Goal: Find specific page/section: Find specific page/section

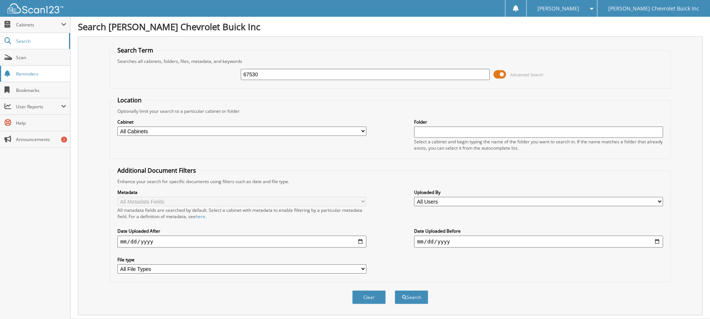
type input "67530"
click at [395, 291] on button "Search" at bounding box center [412, 298] width 34 height 14
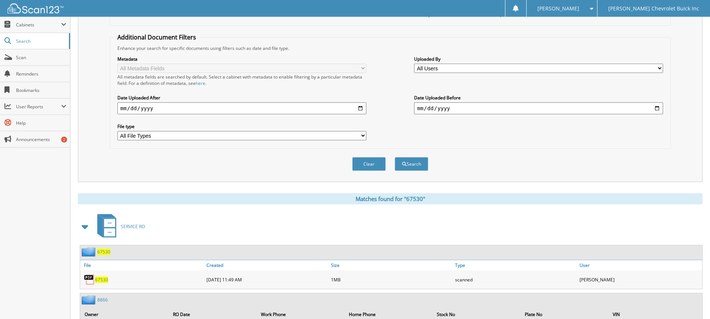
scroll to position [149, 0]
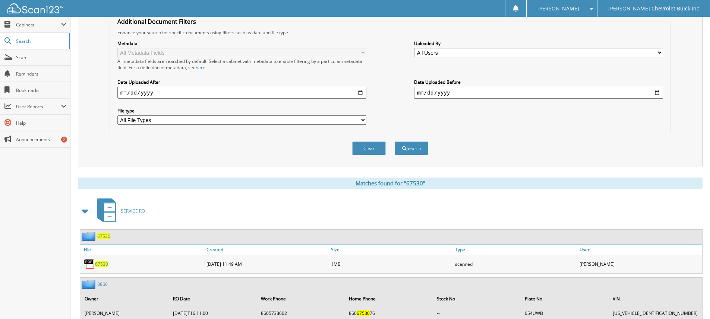
click at [103, 235] on span "67530" at bounding box center [103, 236] width 13 height 6
